Goal: Task Accomplishment & Management: Use online tool/utility

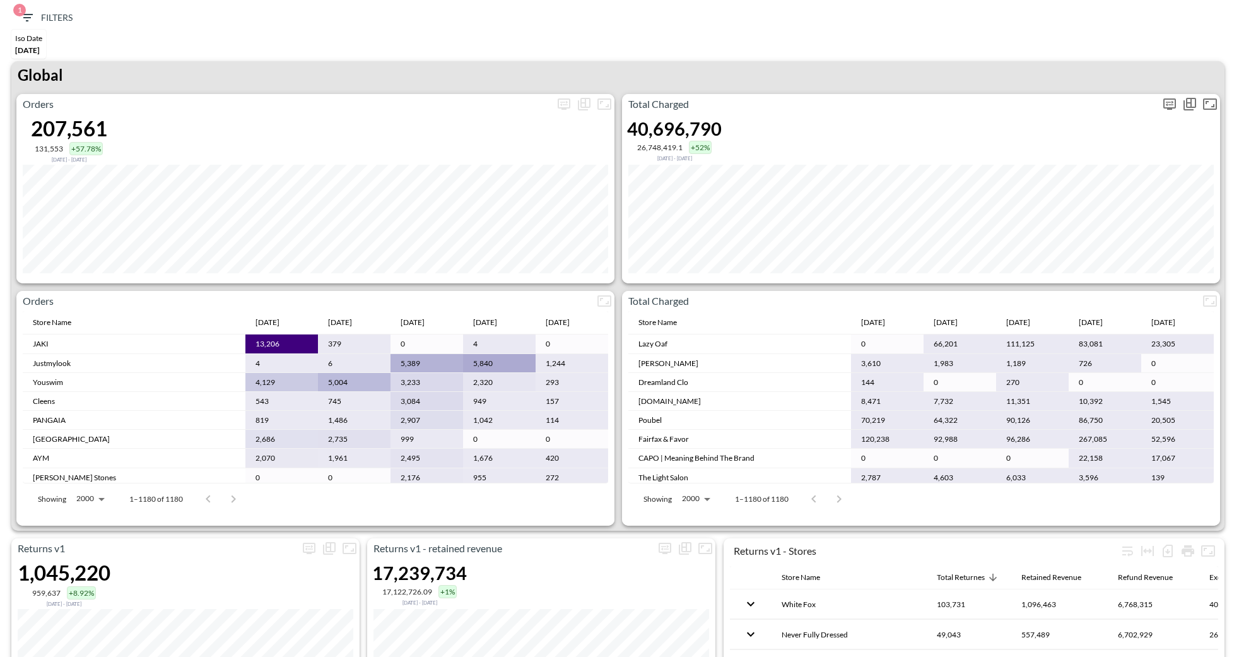
click at [1163, 104] on icon "more" at bounding box center [1169, 104] width 15 height 15
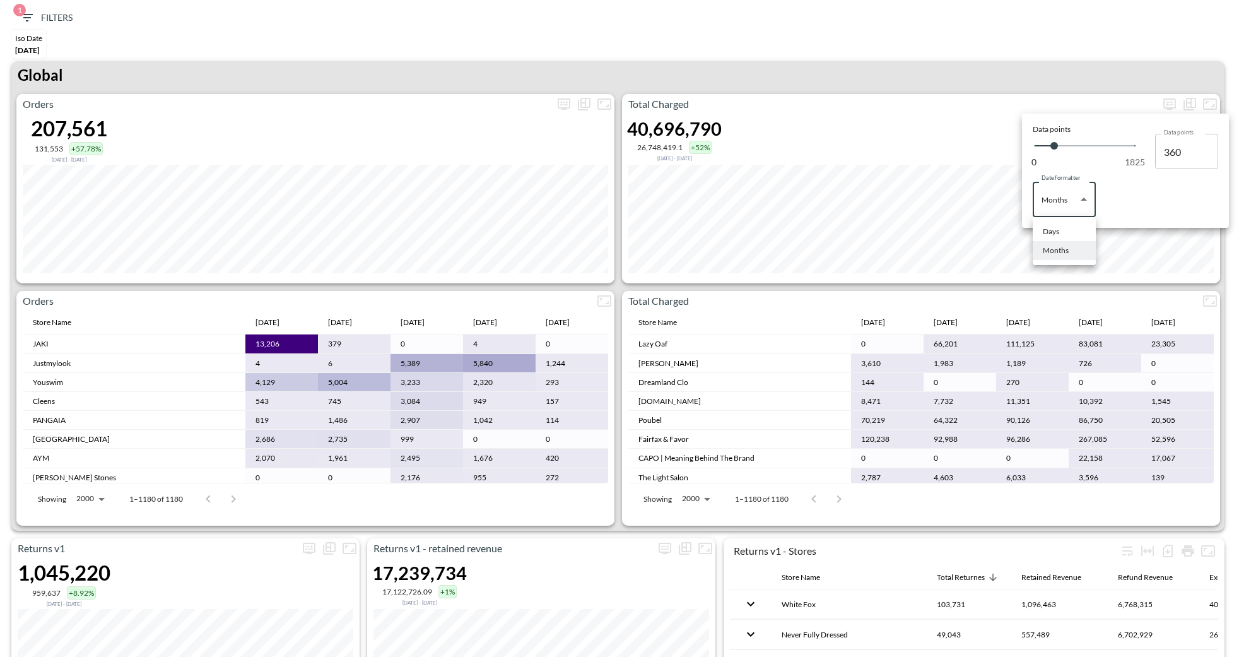
click at [1087, 197] on body "BI.P.EYE, Interactive Analytics Dashboards 1 Filters Iso Date [DATE] Returns v2…" at bounding box center [619, 328] width 1239 height 657
click at [1060, 230] on li "Days" at bounding box center [1064, 231] width 63 height 19
type input "Days"
click at [913, 79] on div at bounding box center [619, 328] width 1239 height 657
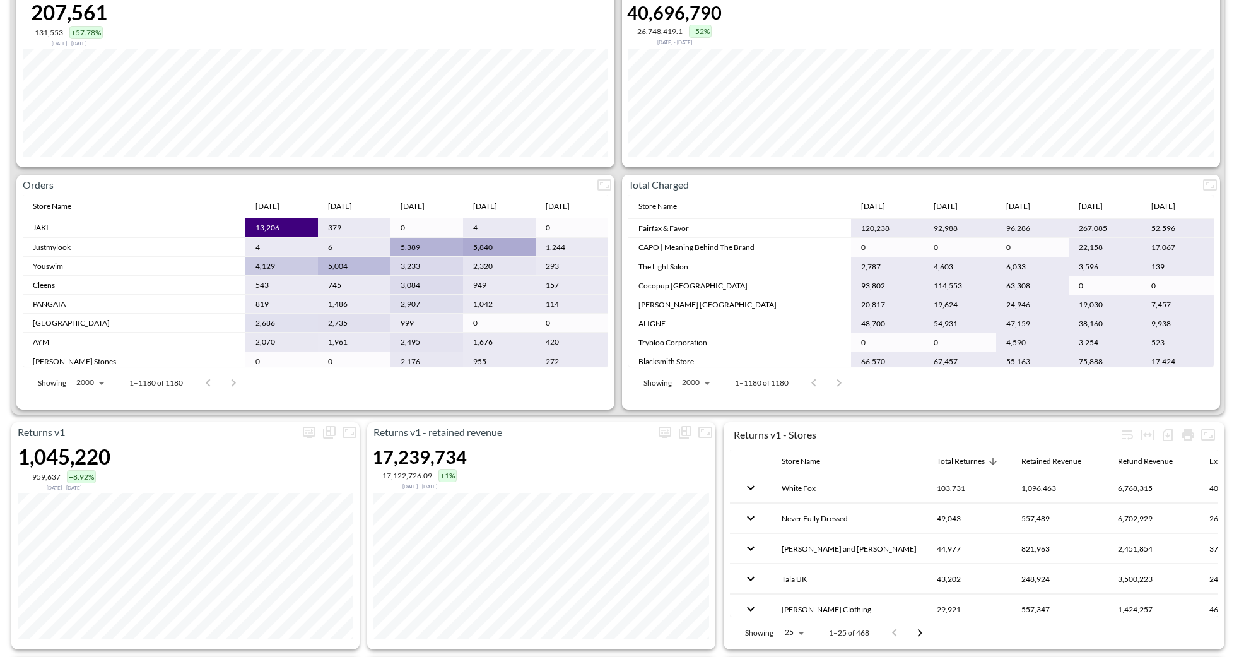
scroll to position [126, 0]
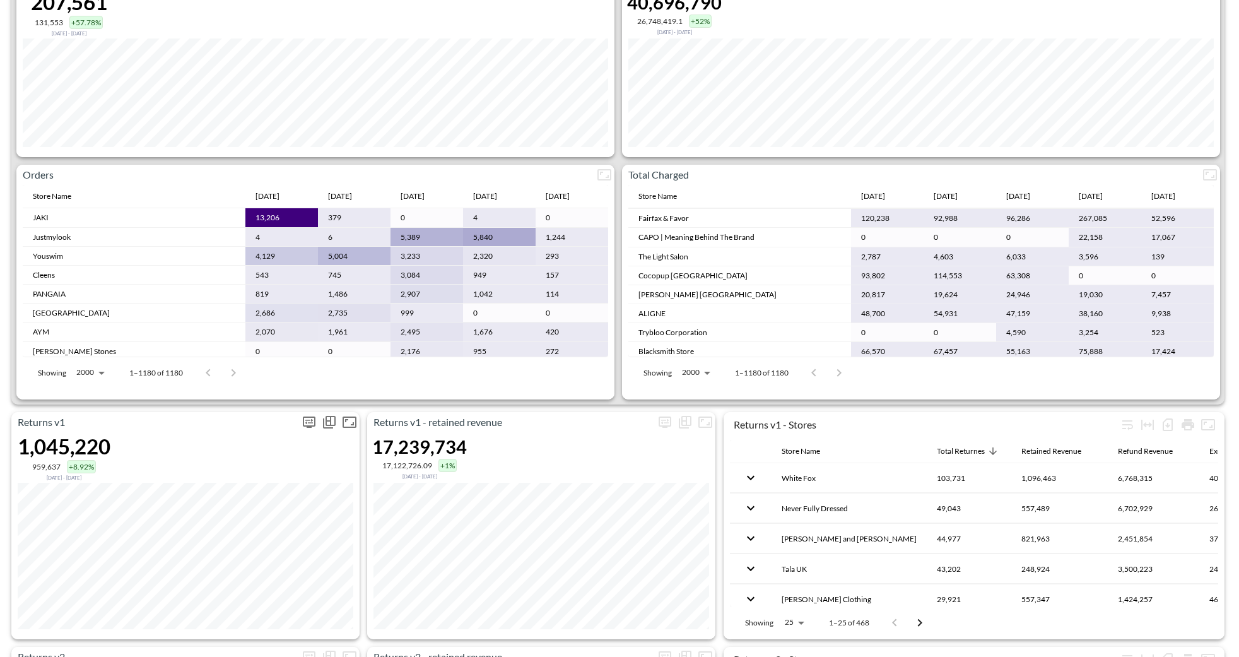
click at [313, 420] on icon "more" at bounding box center [309, 421] width 15 height 15
click at [261, 517] on body "BI.P.EYE, Interactive Analytics Dashboards 1 Filters Iso Date [DATE] Returns v2…" at bounding box center [619, 328] width 1239 height 657
click at [237, 545] on div "Days" at bounding box center [234, 549] width 16 height 11
type input "Days"
click at [362, 631] on div at bounding box center [619, 328] width 1239 height 657
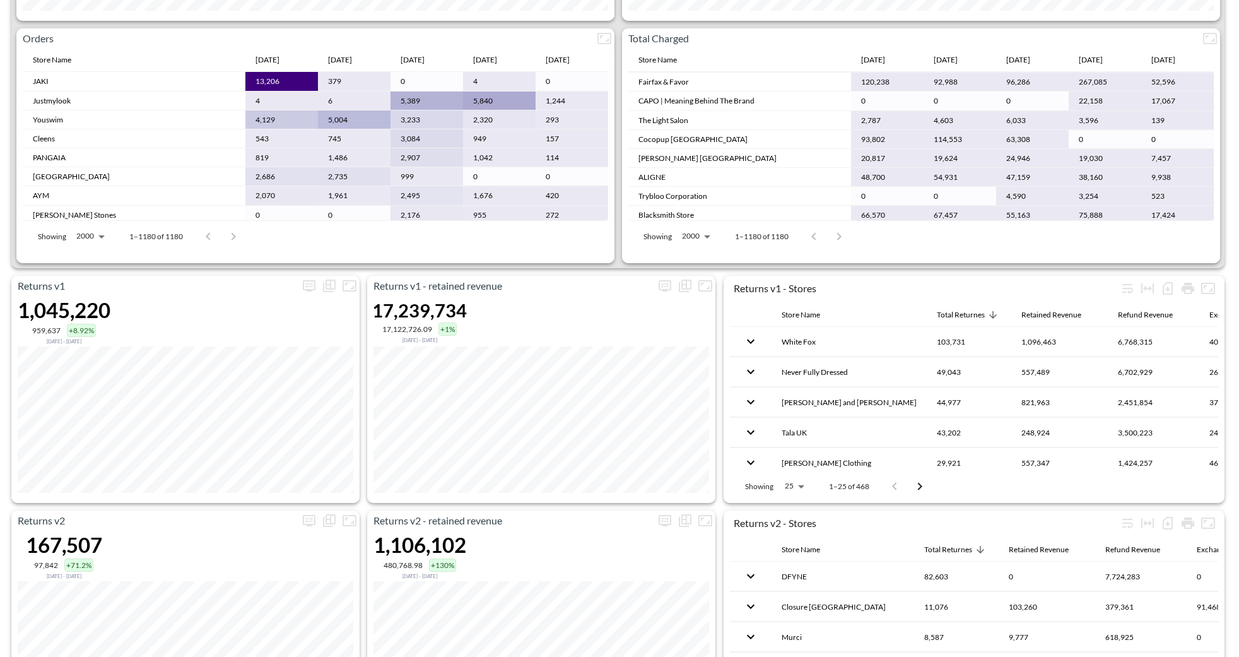
scroll to position [378, 0]
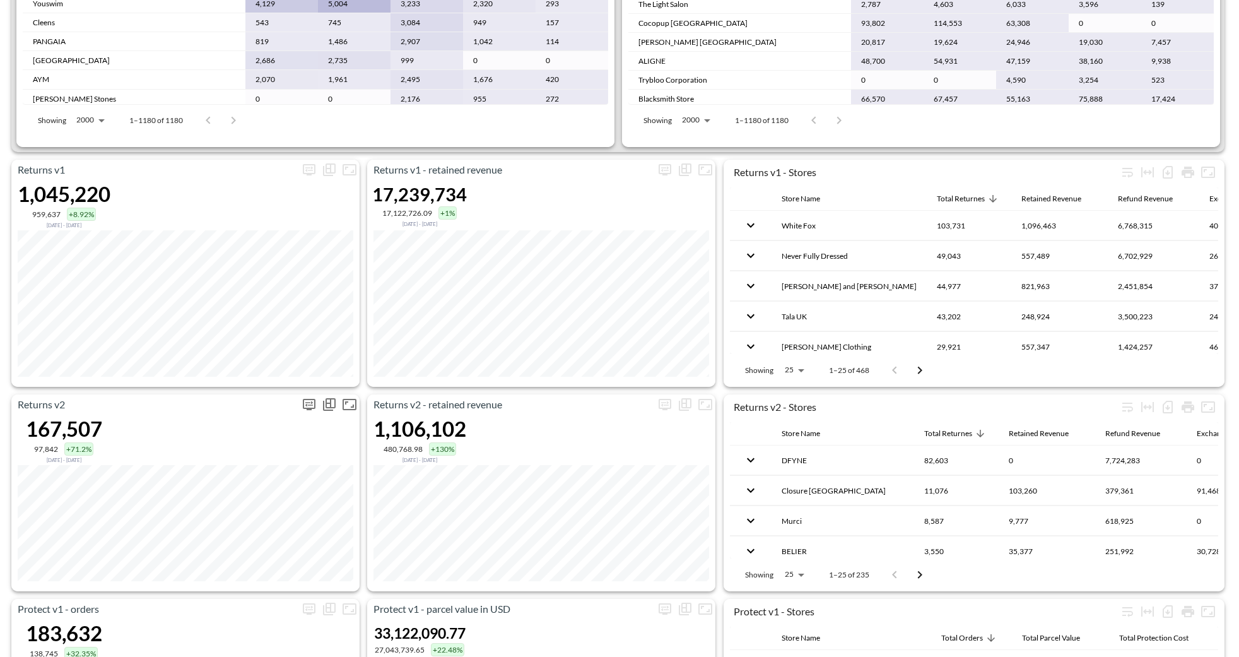
click at [302, 397] on icon "more" at bounding box center [309, 404] width 15 height 15
click at [254, 495] on body "BI.P.EYE, Interactive Analytics Dashboards 1 Filters Iso Date [DATE] Returns v2…" at bounding box center [619, 328] width 1239 height 657
click at [246, 529] on li "Days" at bounding box center [247, 531] width 63 height 19
type input "Days"
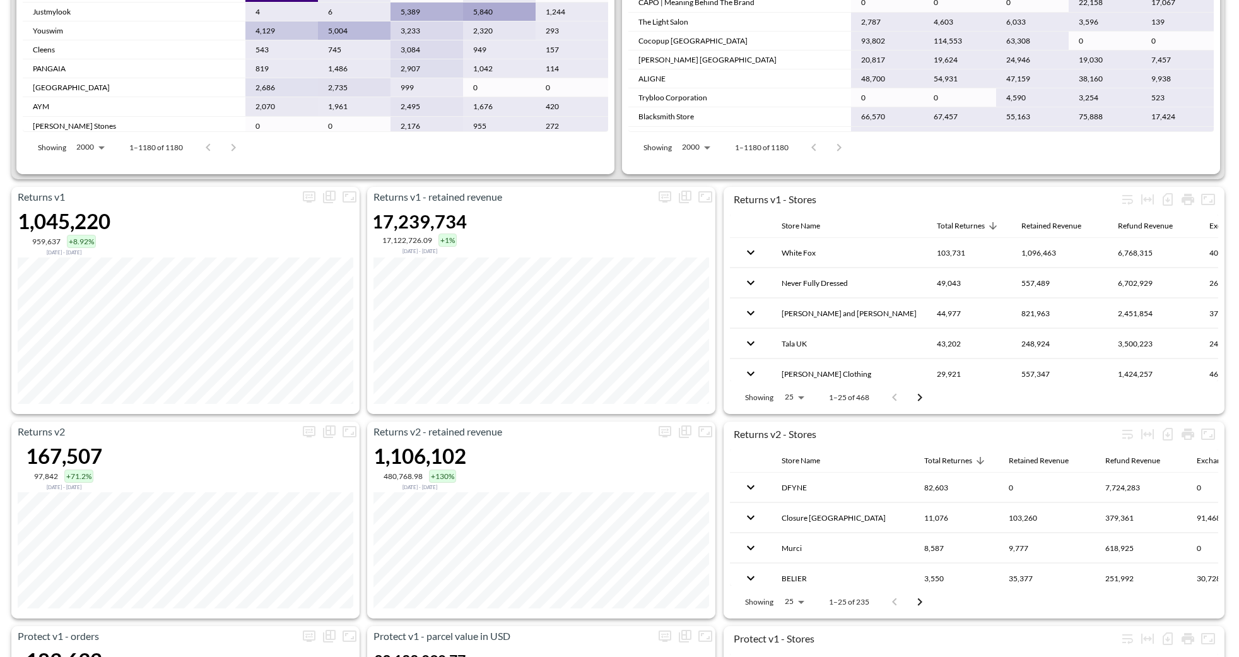
scroll to position [402, 0]
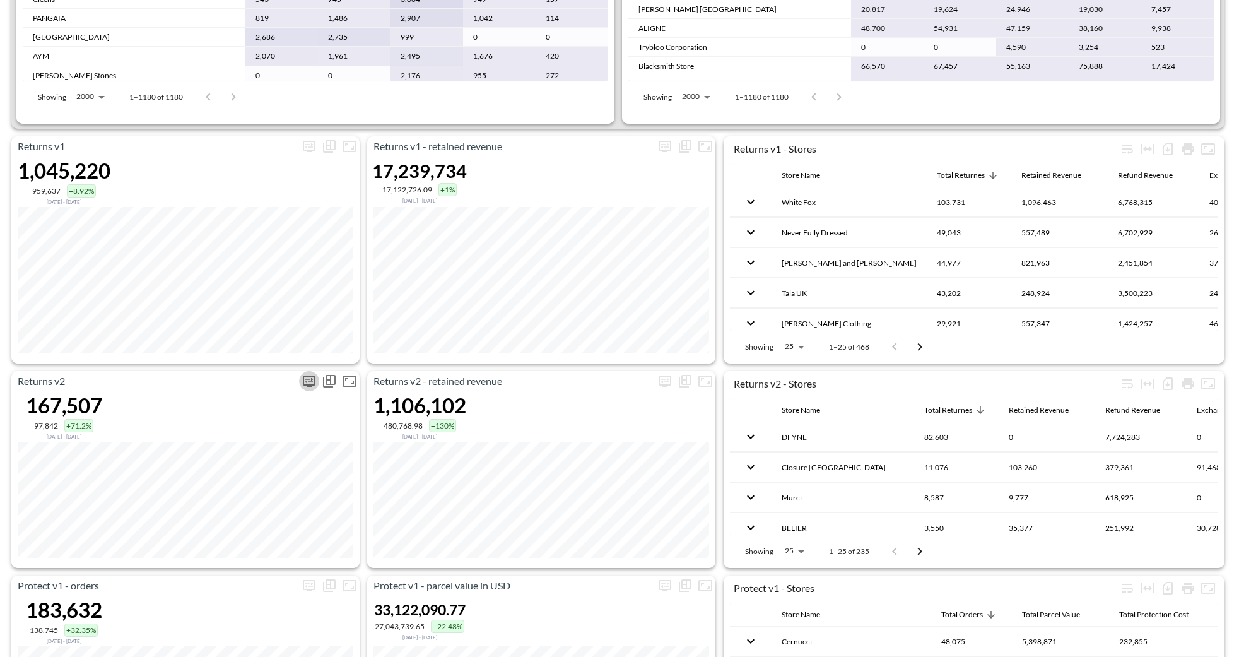
click at [313, 373] on icon "more" at bounding box center [309, 380] width 15 height 15
click at [241, 491] on body "BI.P.EYE, Interactive Analytics Dashboards 1 Filters Iso Date [DATE] Returns v2…" at bounding box center [619, 328] width 1239 height 657
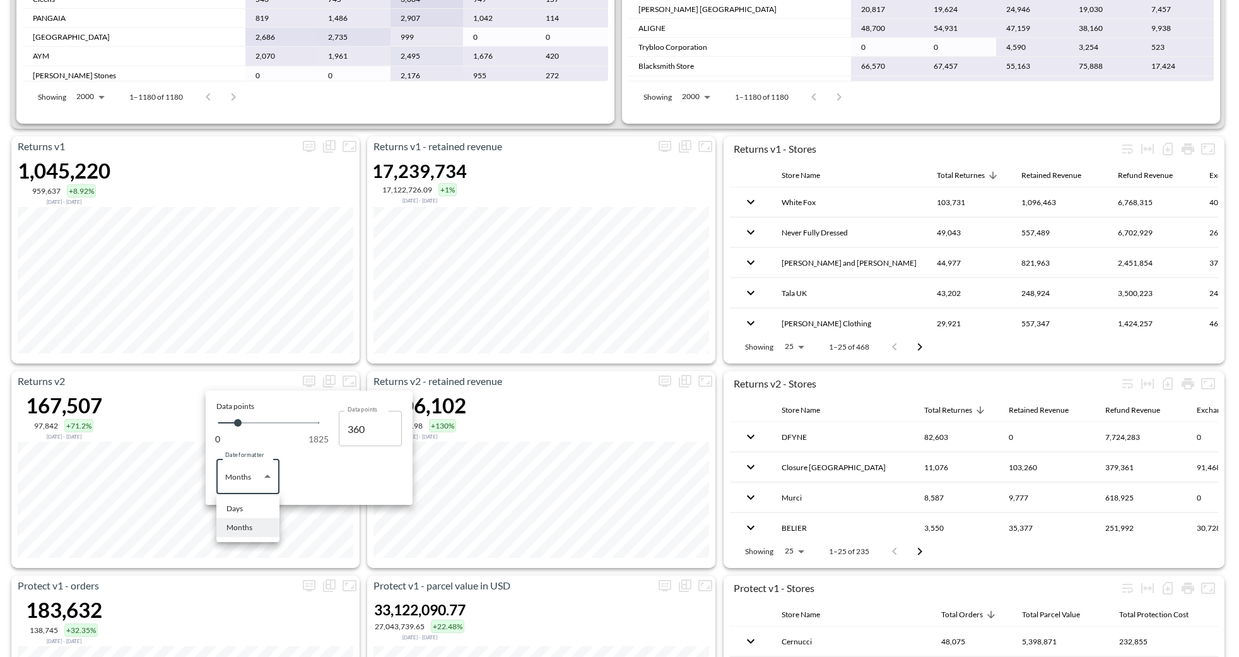
click at [242, 509] on div "Days" at bounding box center [234, 508] width 16 height 11
type input "Days"
